Goal: Transaction & Acquisition: Purchase product/service

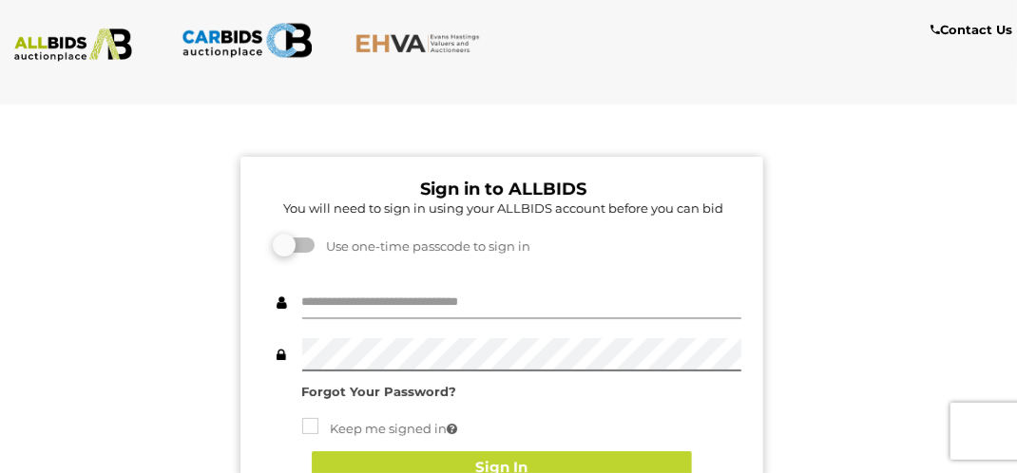
type input "*********"
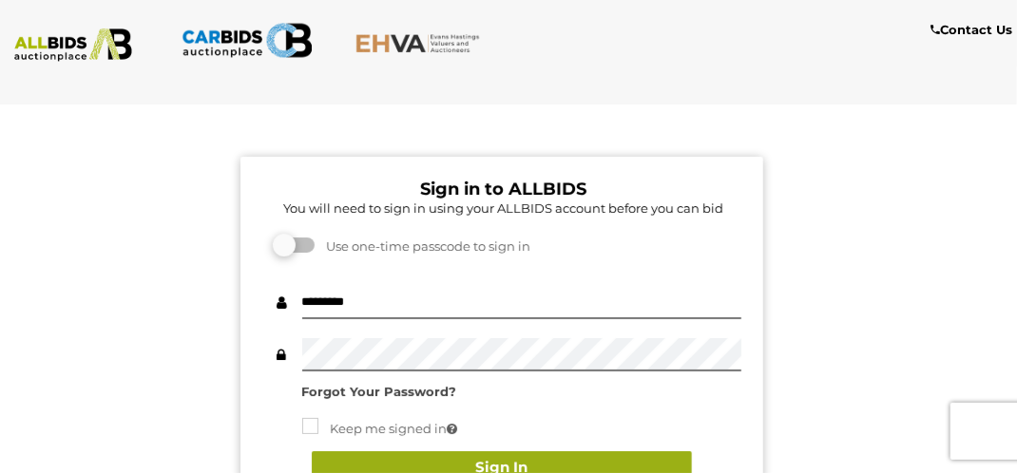
click at [354, 464] on button "Sign In" at bounding box center [502, 467] width 380 height 33
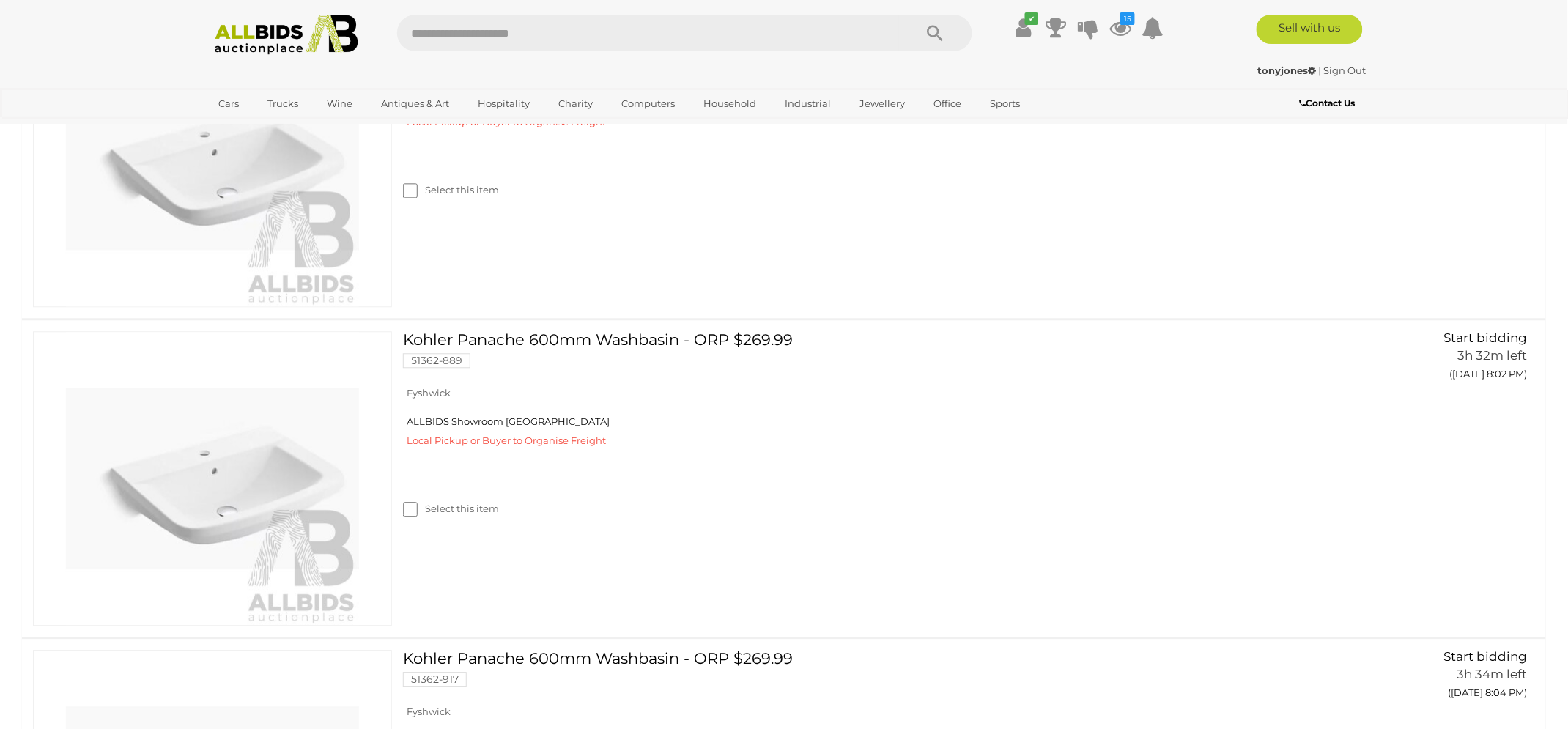
scroll to position [1102, 0]
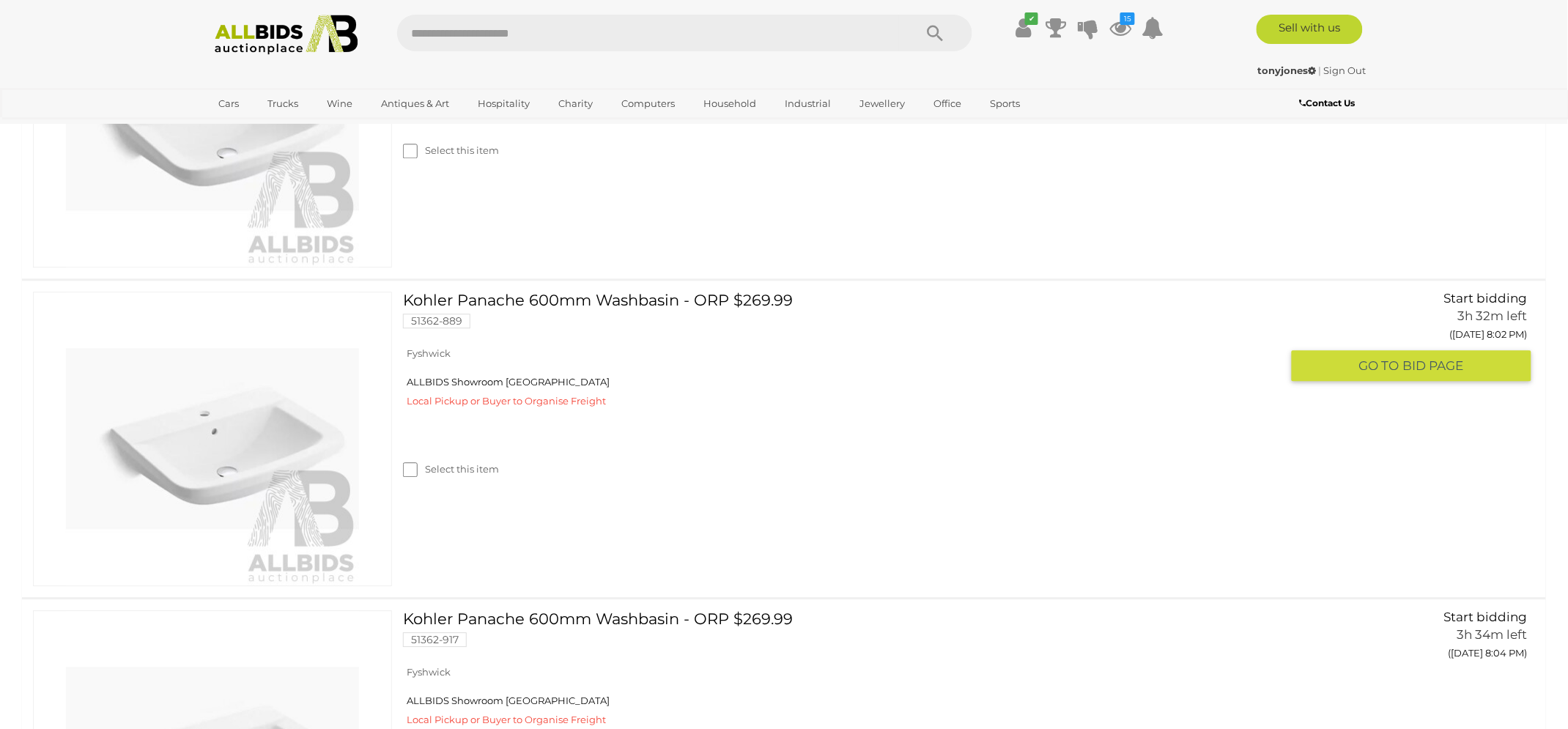
click at [643, 303] on link "Kohler Panache 600mm Washbasin - ORP $269.99 51362-889" at bounding box center [847, 315] width 866 height 48
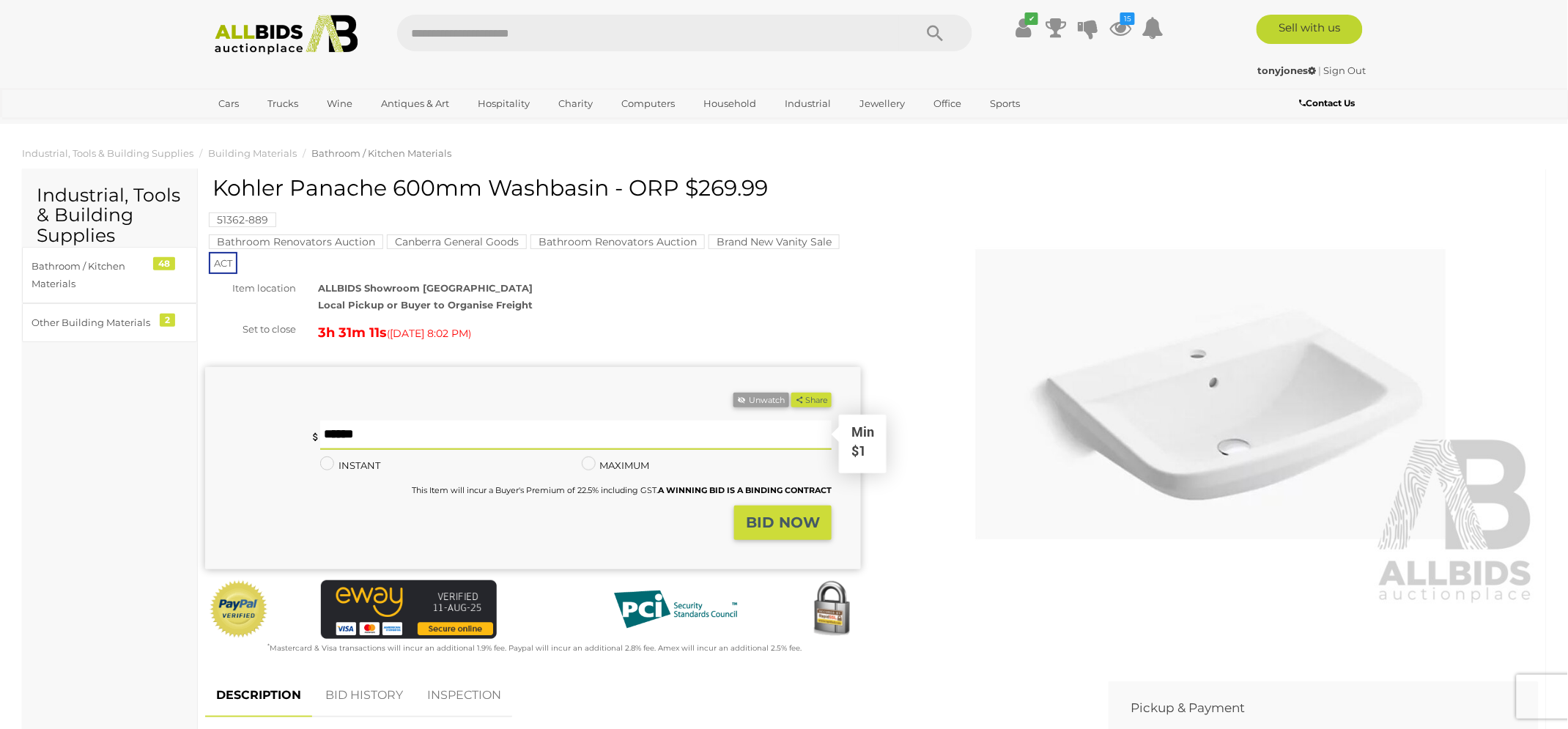
click at [381, 439] on input "text" at bounding box center [575, 435] width 511 height 29
type input "*"
click at [772, 521] on strong "BID NOW" at bounding box center [783, 522] width 74 height 18
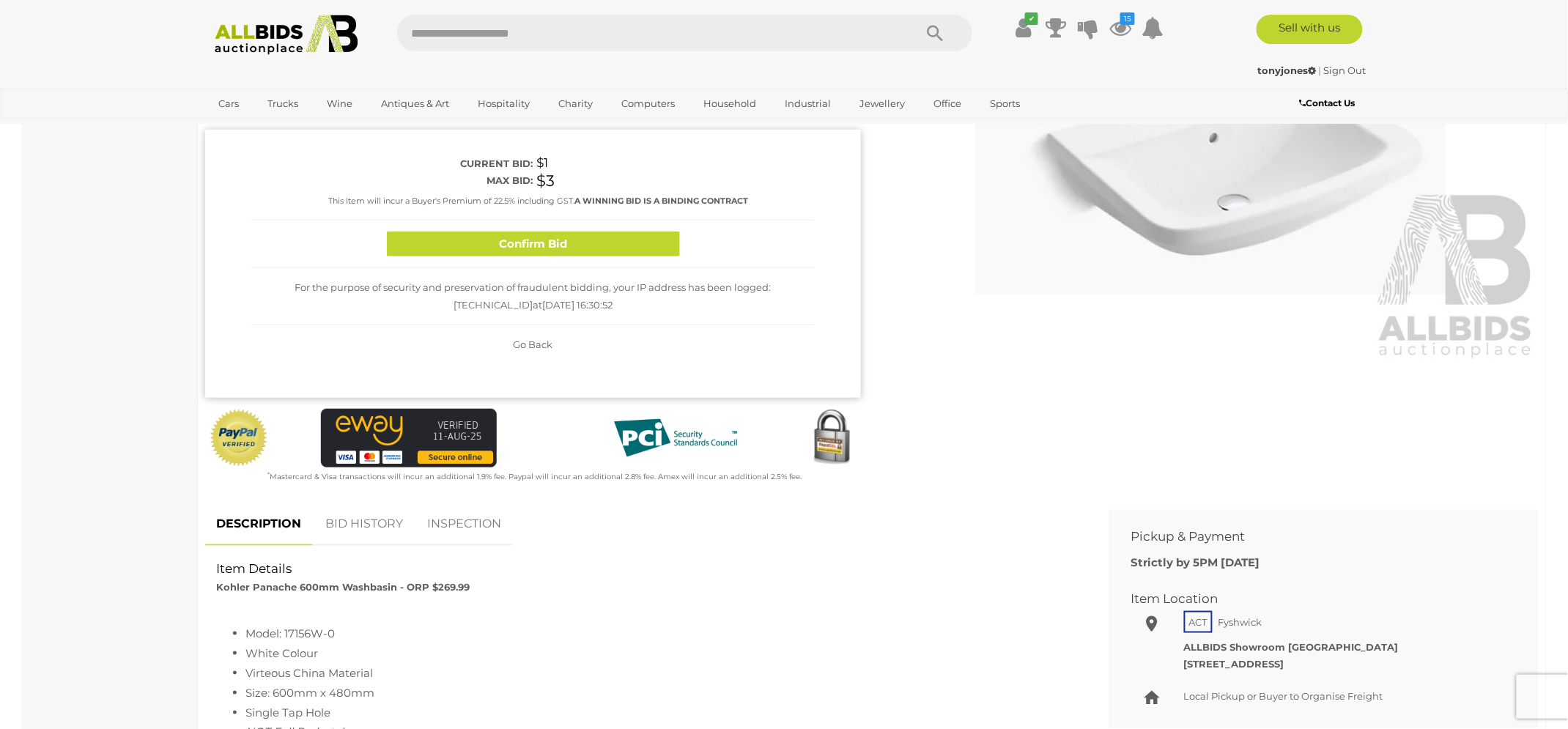
scroll to position [240, 0]
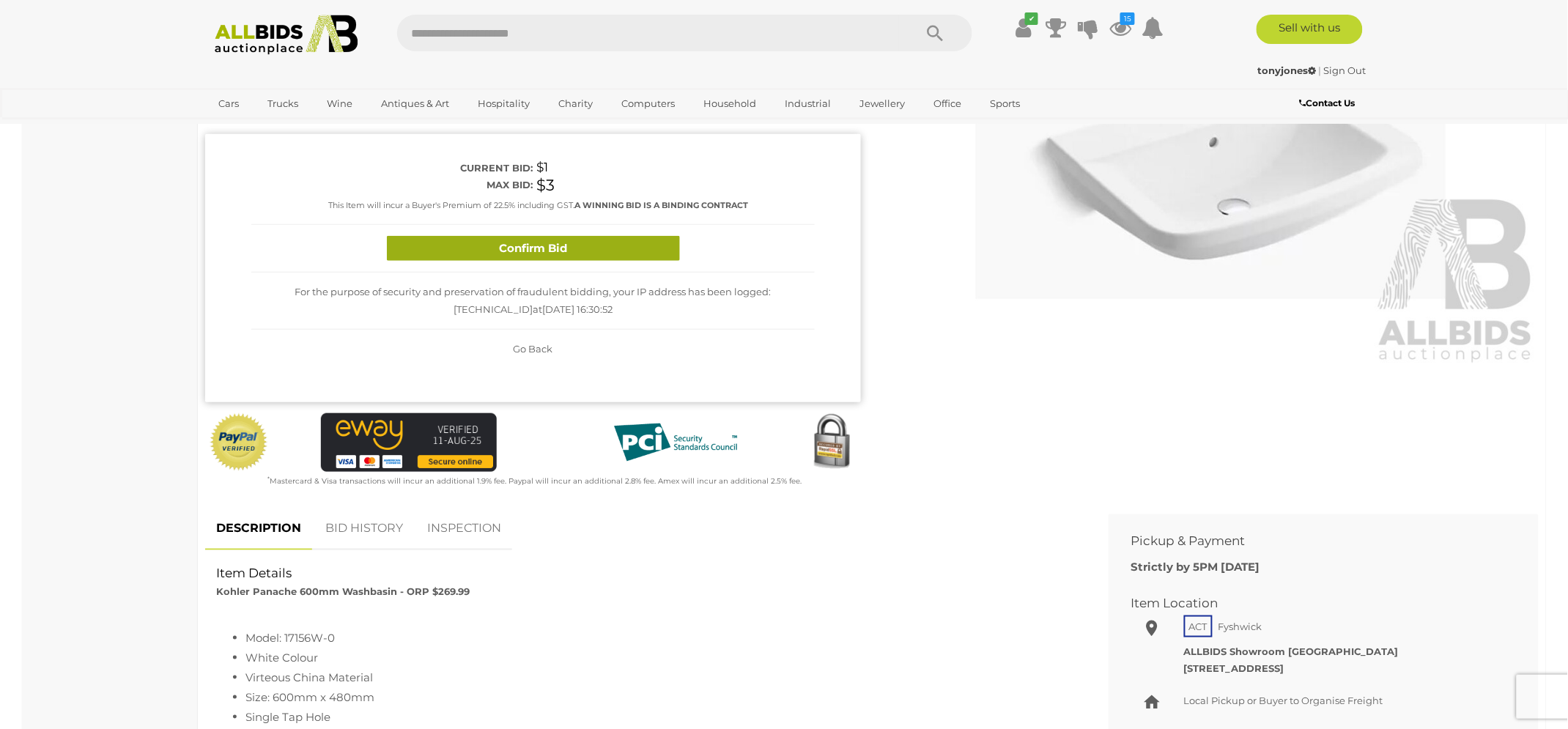
click at [579, 251] on button "Confirm Bid" at bounding box center [533, 248] width 293 height 25
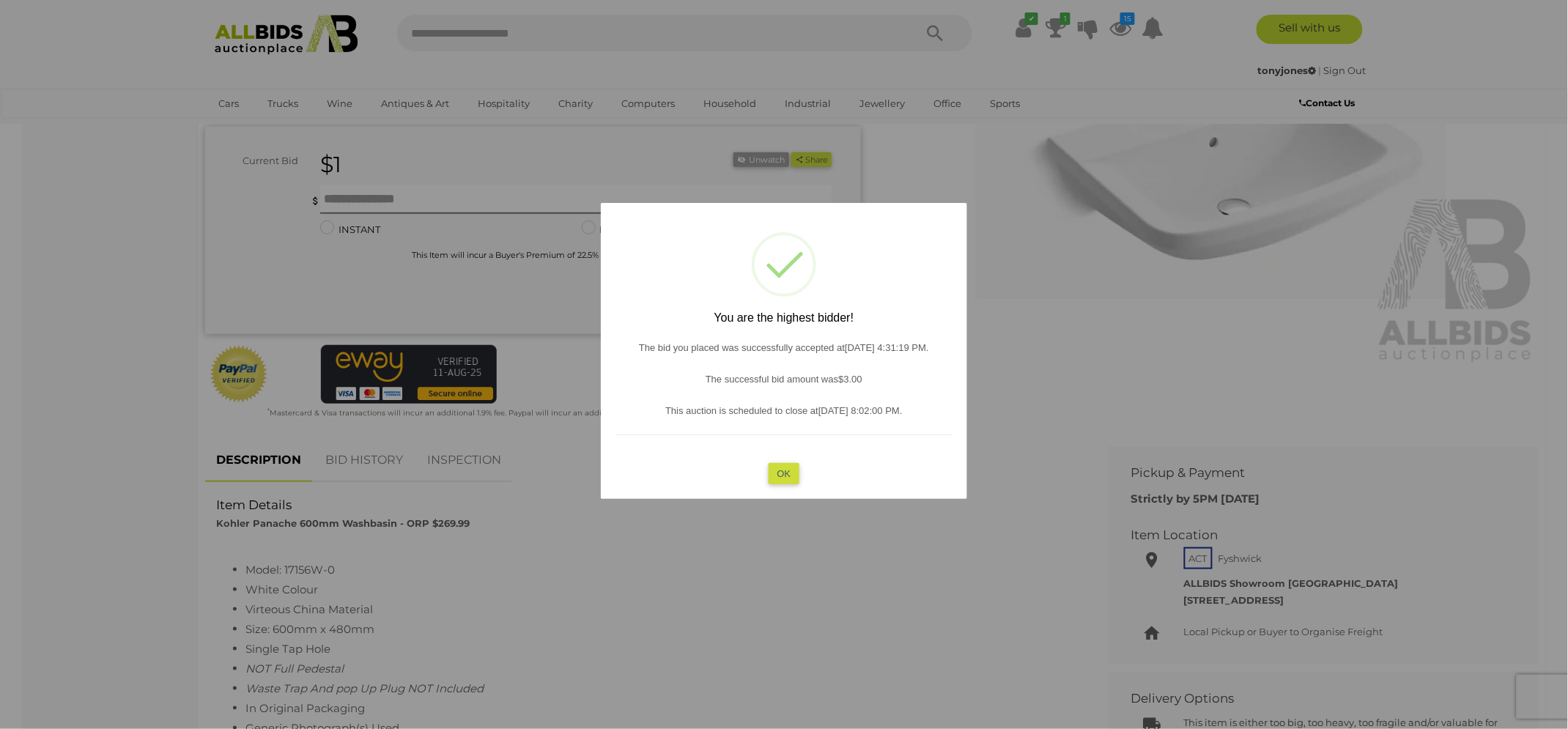
click at [791, 483] on div "? ! i You are the highest bidder! The bid you placed was successfully accepted …" at bounding box center [783, 351] width 366 height 296
click at [786, 474] on button "OK" at bounding box center [784, 473] width 32 height 22
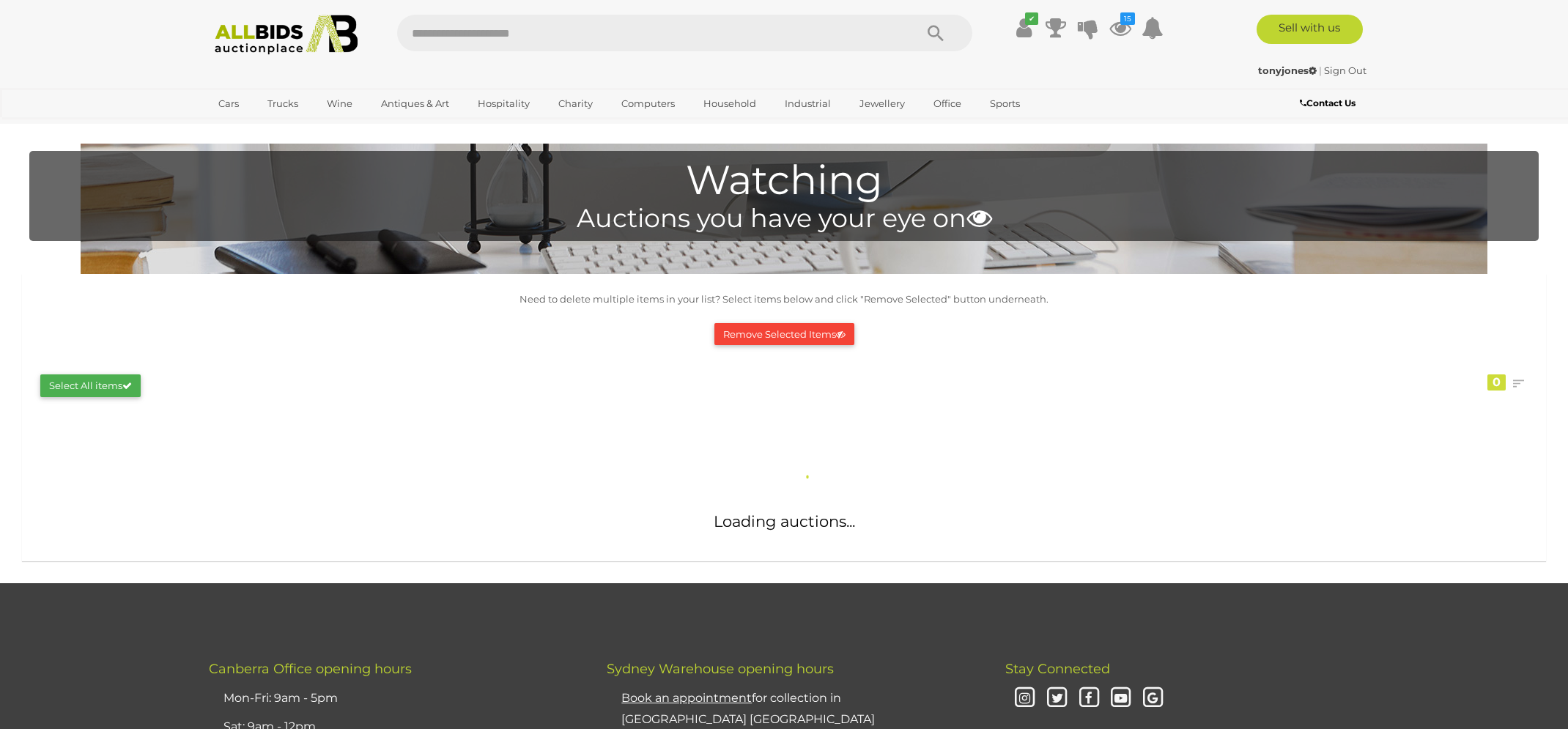
scroll to position [1304, 0]
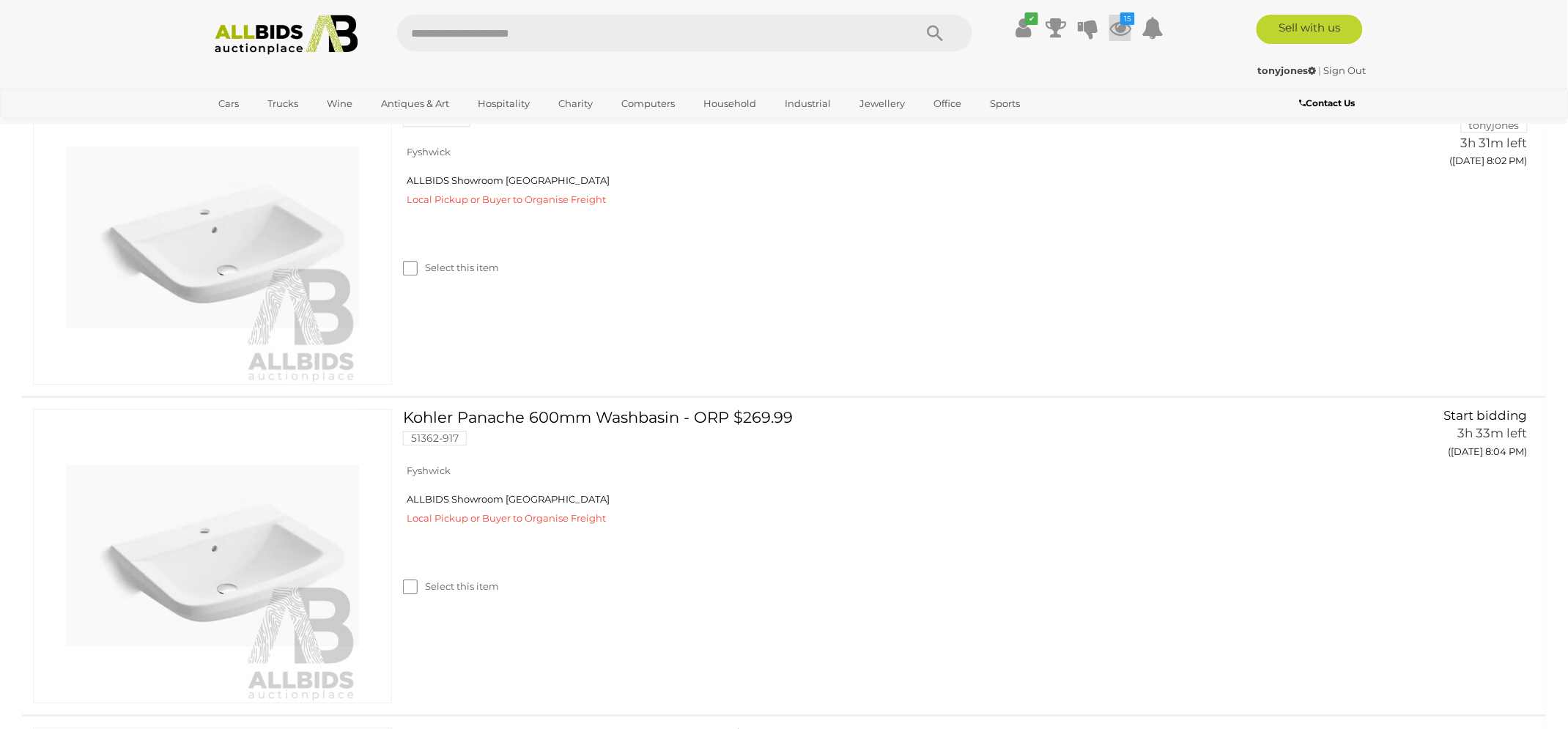
click at [1126, 25] on icon at bounding box center [1120, 28] width 22 height 26
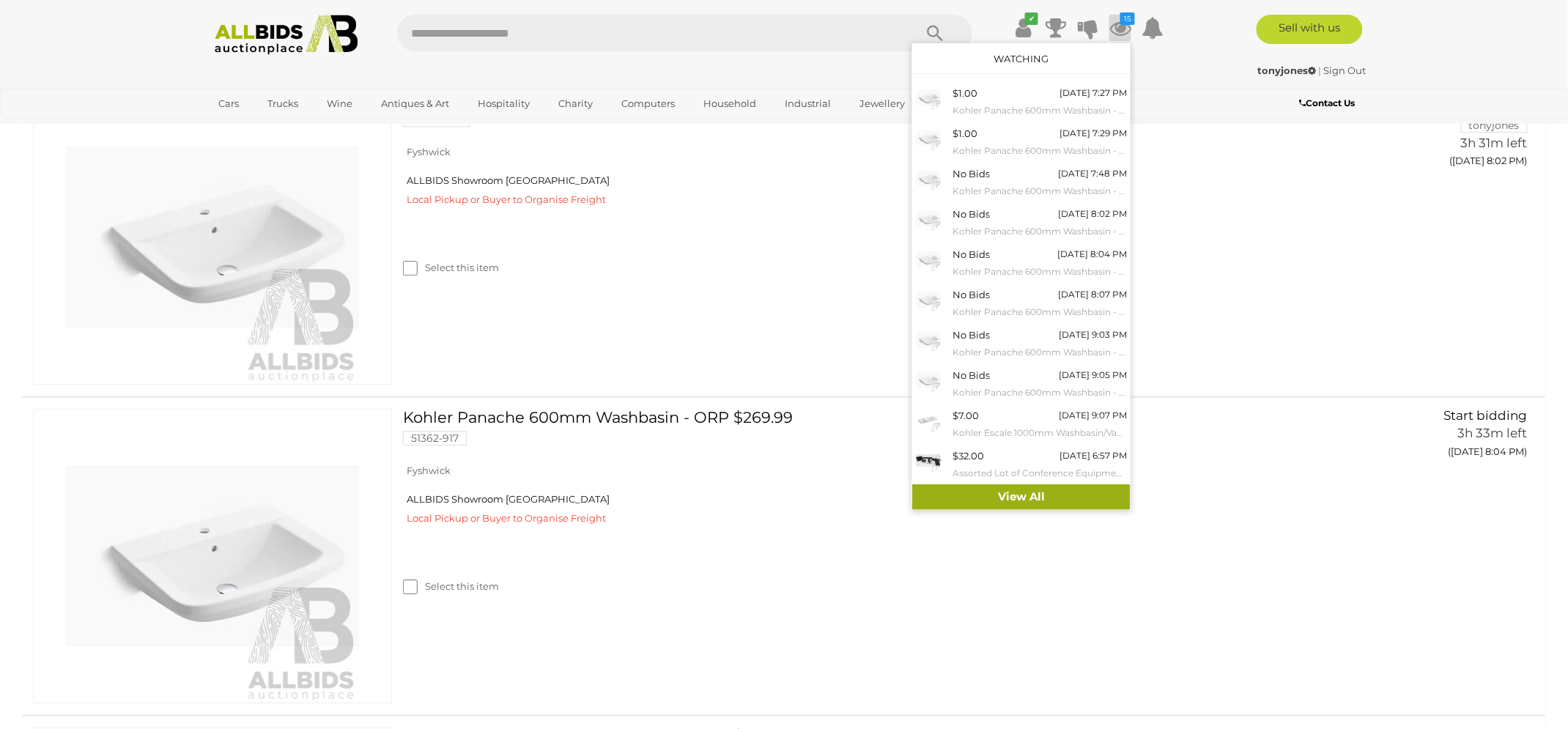
click at [1011, 492] on link "View All" at bounding box center [1021, 496] width 218 height 25
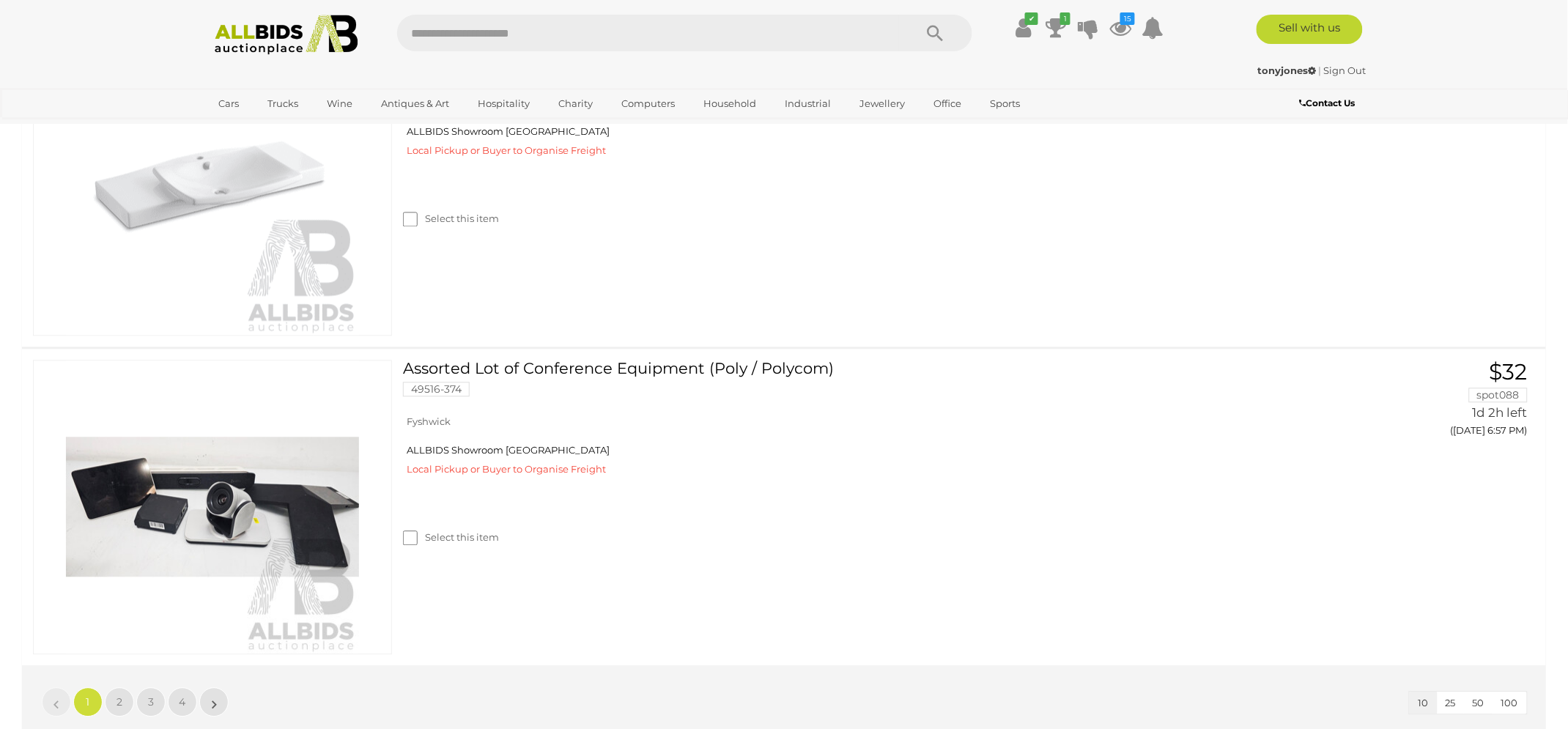
scroll to position [2954, 0]
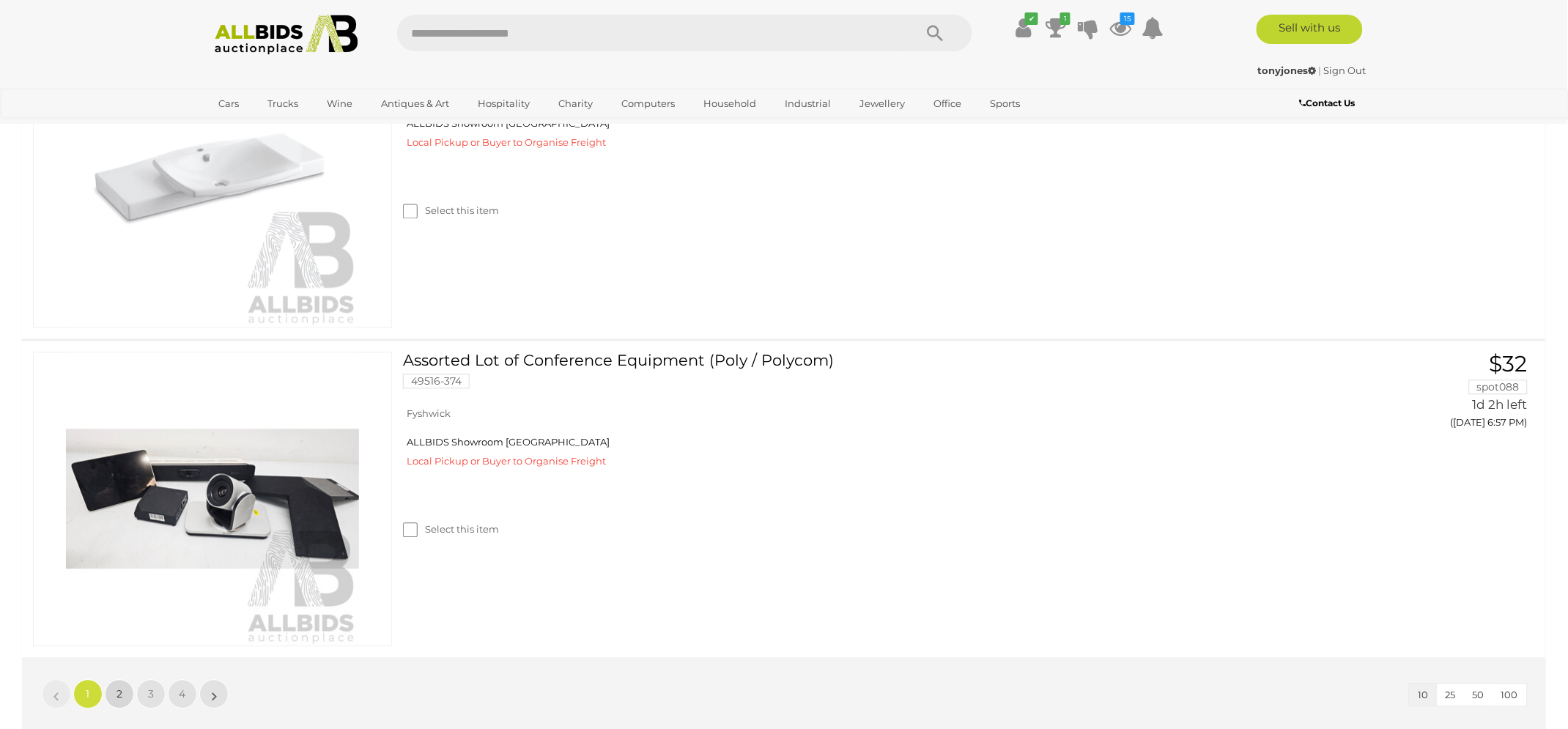
click at [113, 683] on link "2" at bounding box center [119, 694] width 29 height 29
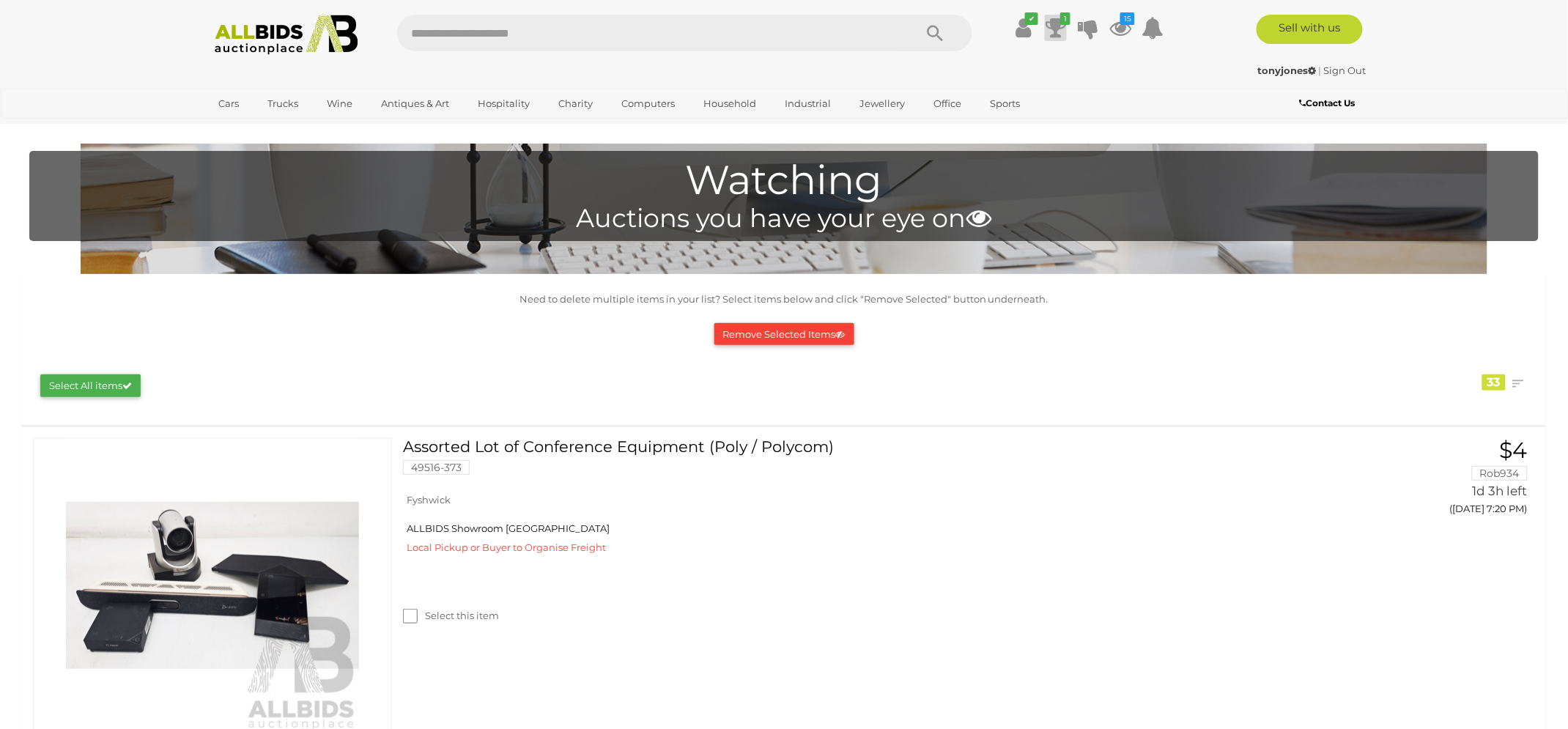
click at [1061, 33] on icon at bounding box center [1055, 28] width 21 height 26
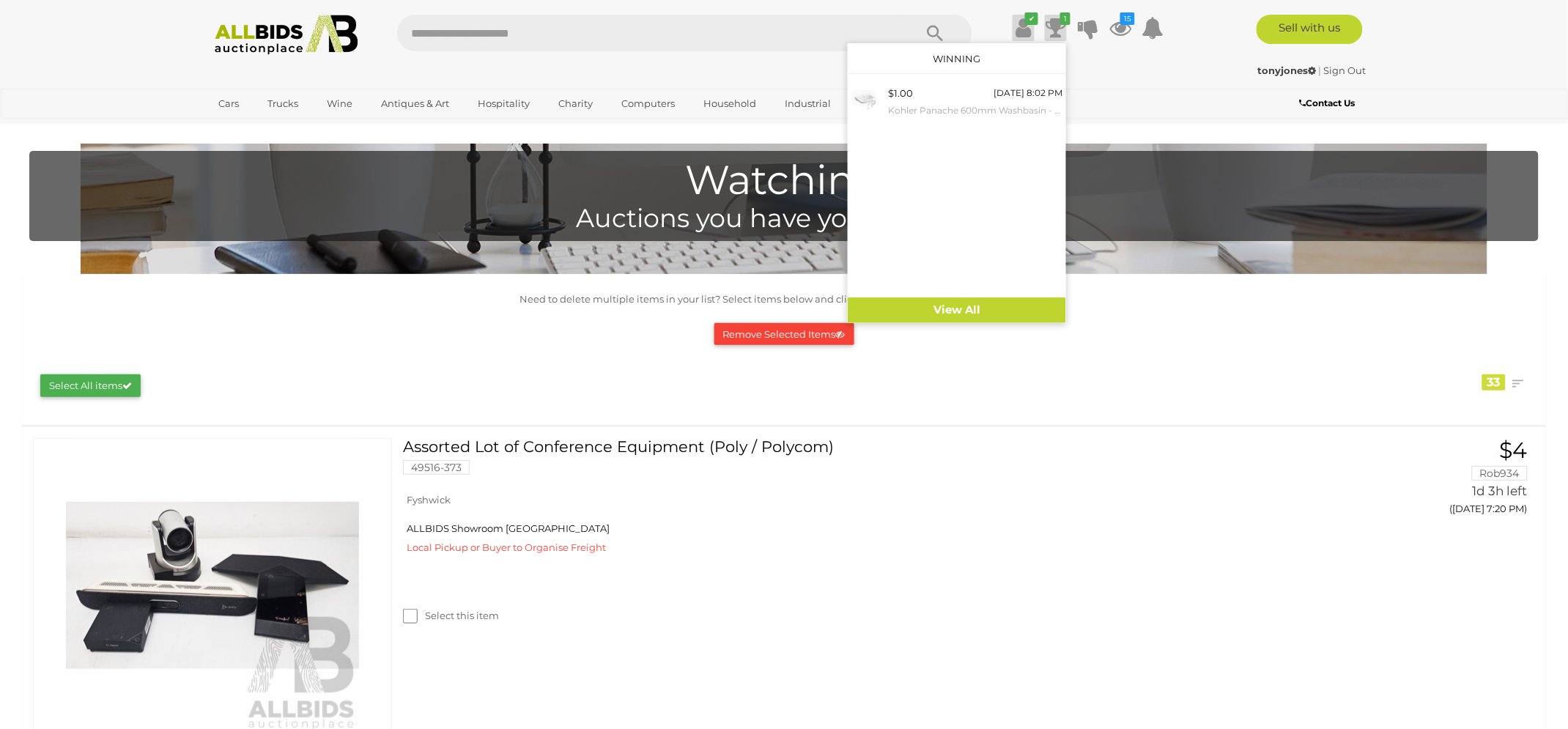
click at [1021, 23] on icon at bounding box center [1024, 28] width 15 height 26
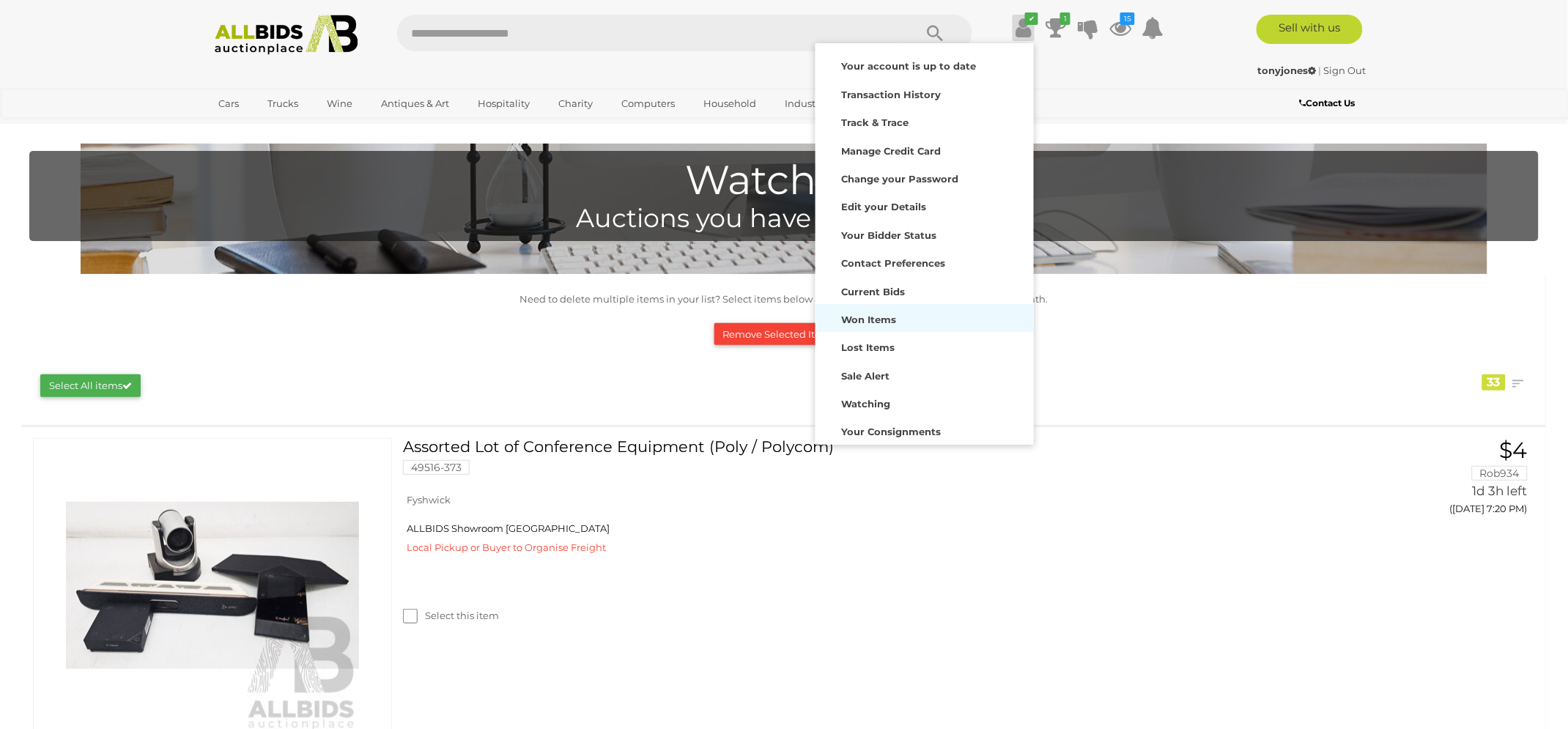
click at [880, 312] on div "Won Items" at bounding box center [925, 317] width 211 height 21
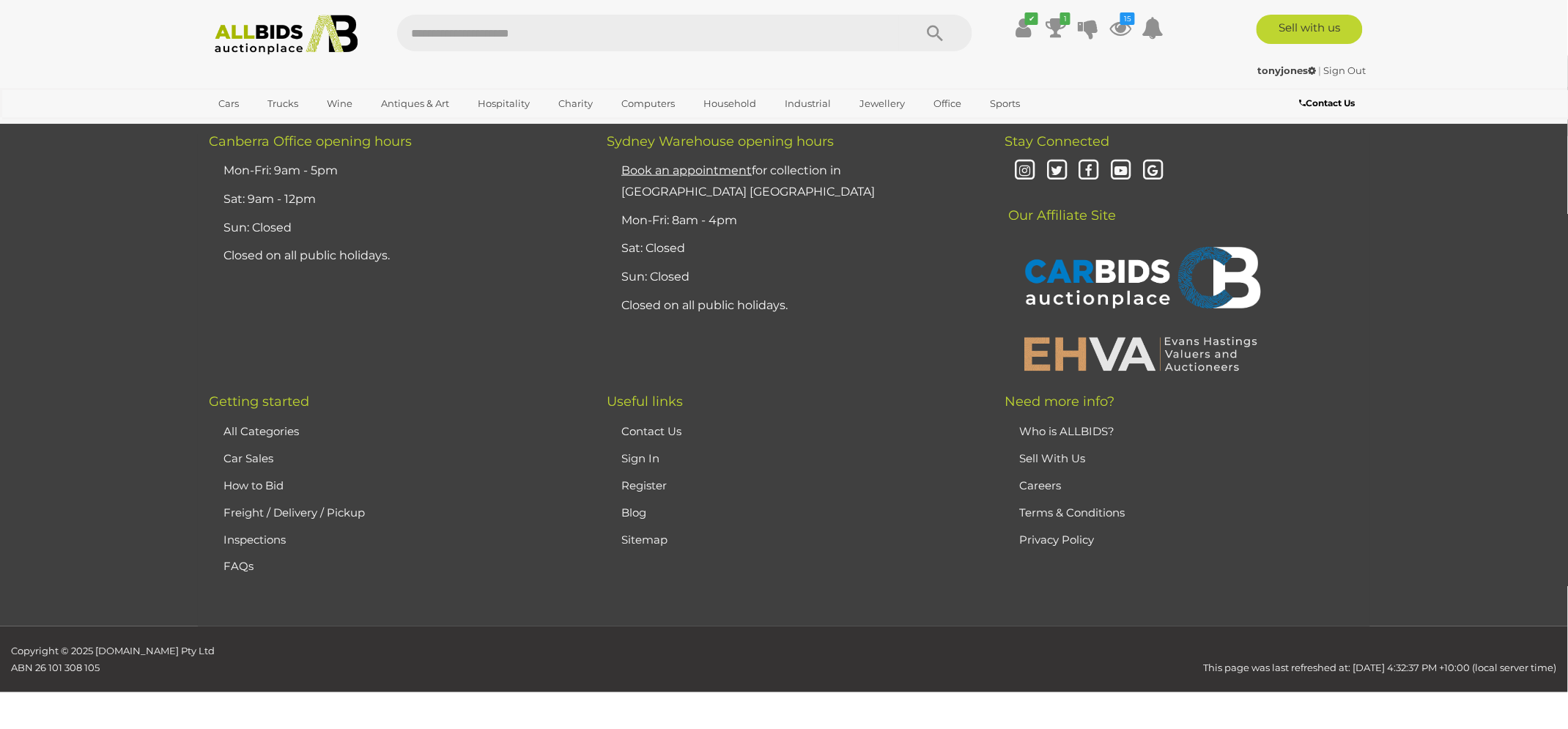
scroll to position [2709, 0]
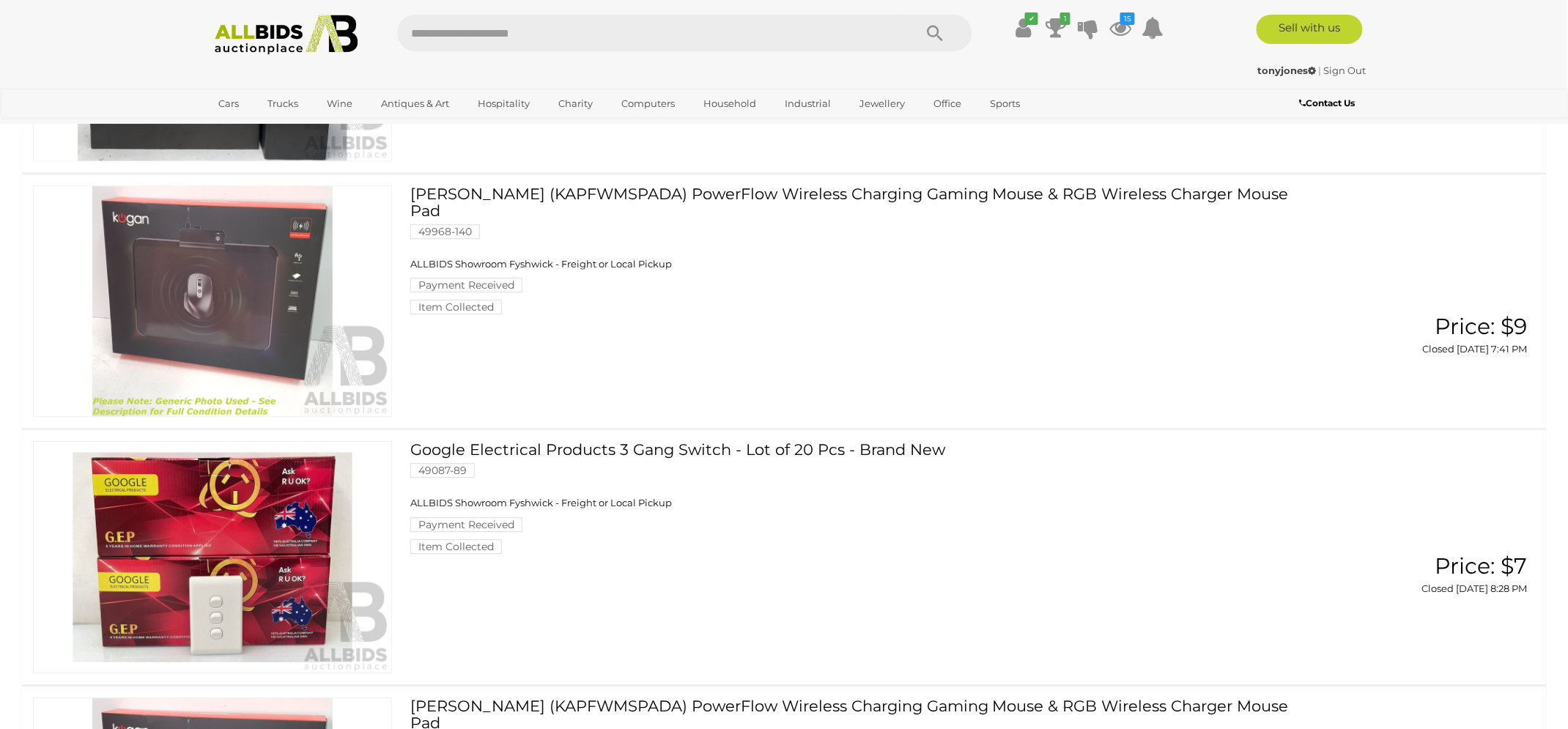
scroll to position [1242, 0]
